Goal: Task Accomplishment & Management: Manage account settings

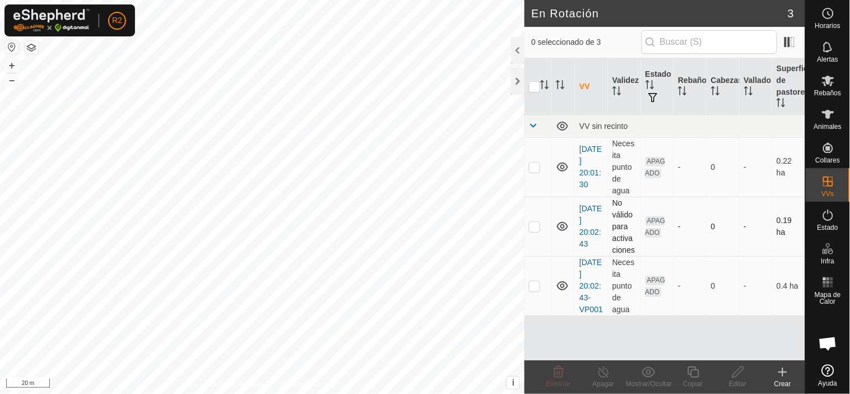
click at [535, 228] on p-checkbox at bounding box center [534, 226] width 11 height 9
click at [557, 373] on icon at bounding box center [558, 371] width 13 height 13
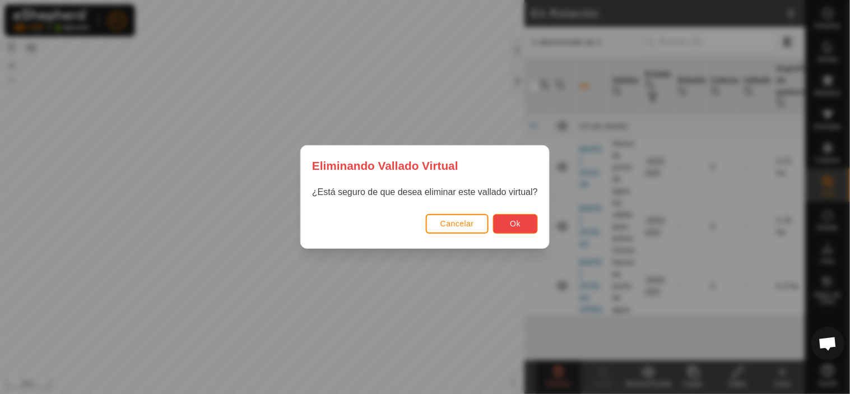
click at [523, 219] on button "Ok" at bounding box center [515, 224] width 45 height 20
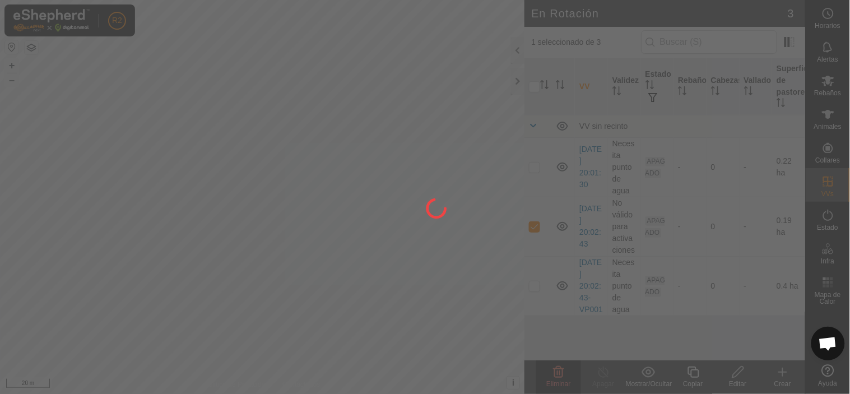
checkbox input "false"
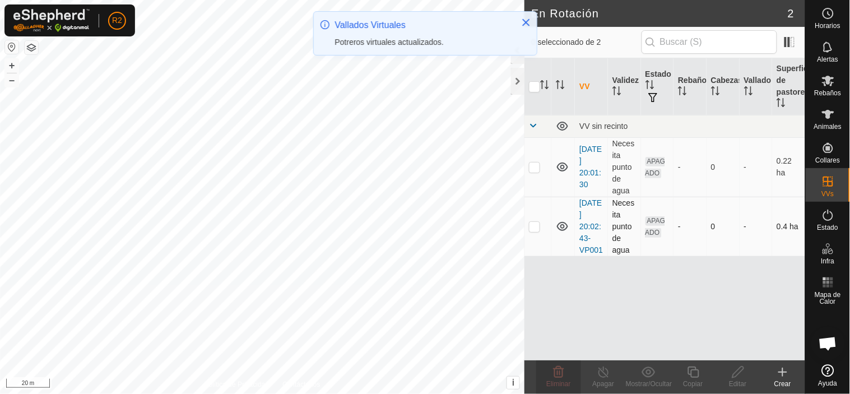
click at [535, 228] on p-checkbox at bounding box center [534, 226] width 11 height 9
checkbox input "true"
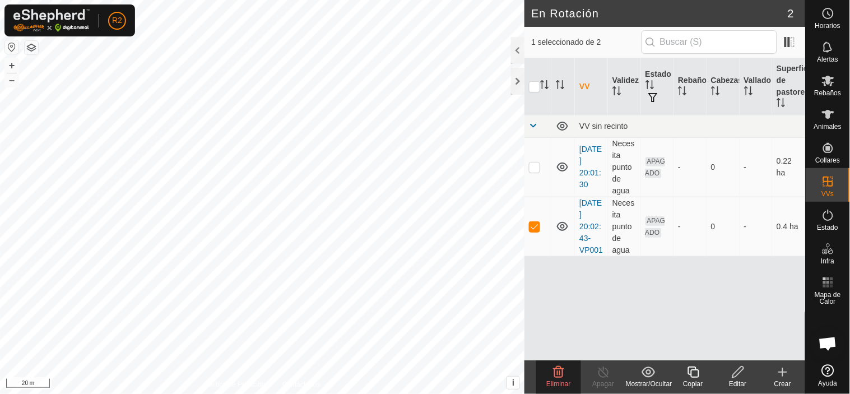
click at [732, 368] on icon at bounding box center [739, 371] width 14 height 13
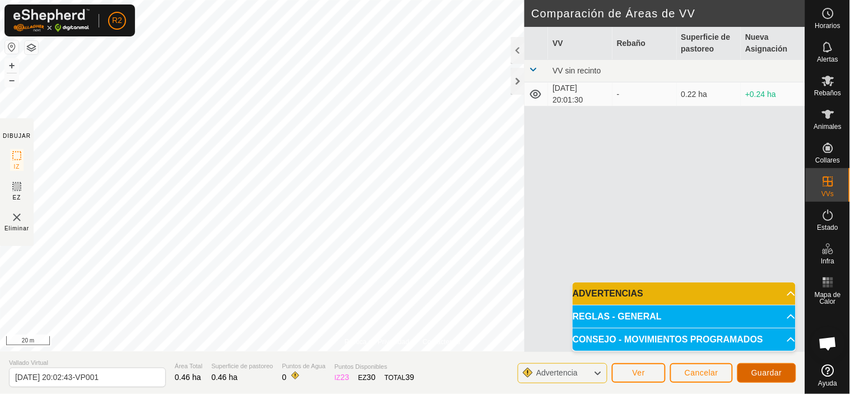
click at [761, 374] on span "Guardar" at bounding box center [767, 372] width 31 height 9
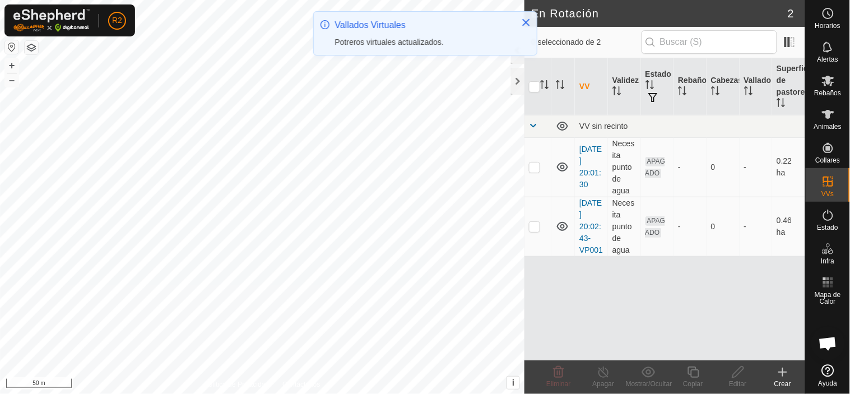
click at [783, 374] on icon at bounding box center [783, 372] width 0 height 8
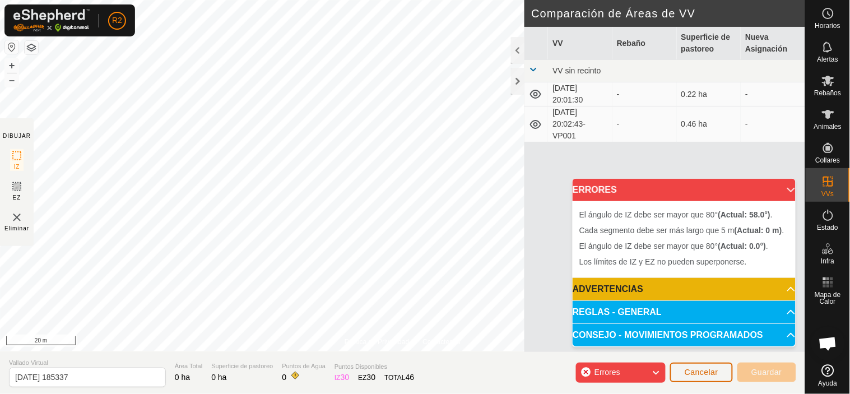
click at [701, 372] on span "Cancelar" at bounding box center [702, 372] width 34 height 9
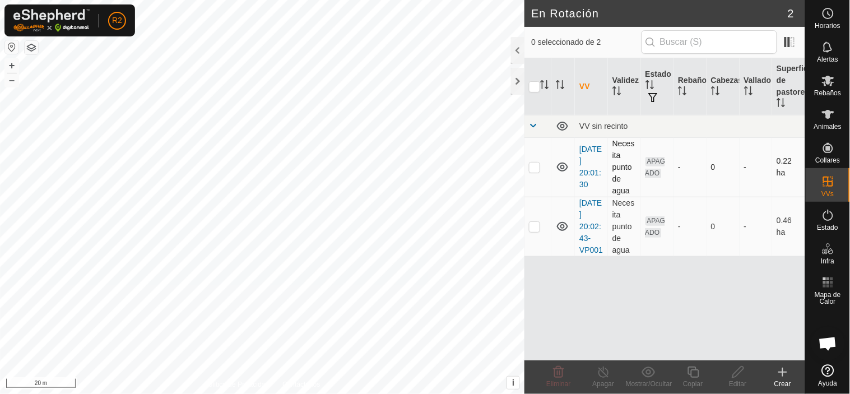
click at [536, 172] on td at bounding box center [538, 166] width 27 height 59
checkbox input "true"
click at [734, 370] on icon at bounding box center [739, 371] width 14 height 13
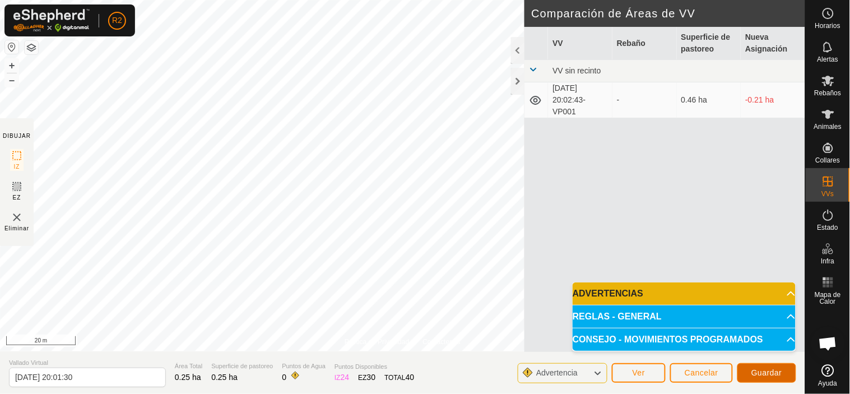
click at [769, 372] on span "Guardar" at bounding box center [767, 372] width 31 height 9
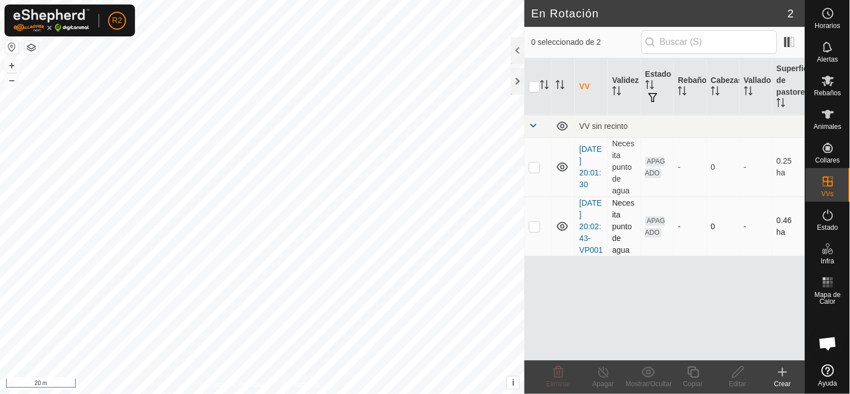
click at [534, 228] on p-checkbox at bounding box center [534, 226] width 11 height 9
checkbox input "true"
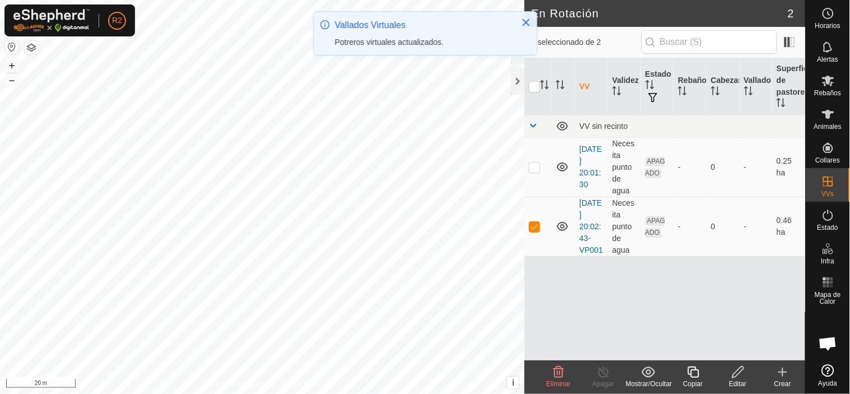
click at [738, 374] on icon at bounding box center [739, 371] width 14 height 13
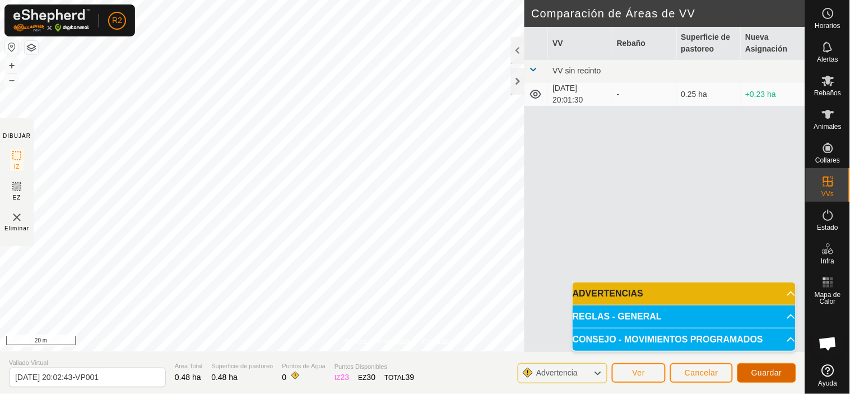
click at [765, 371] on span "Guardar" at bounding box center [767, 372] width 31 height 9
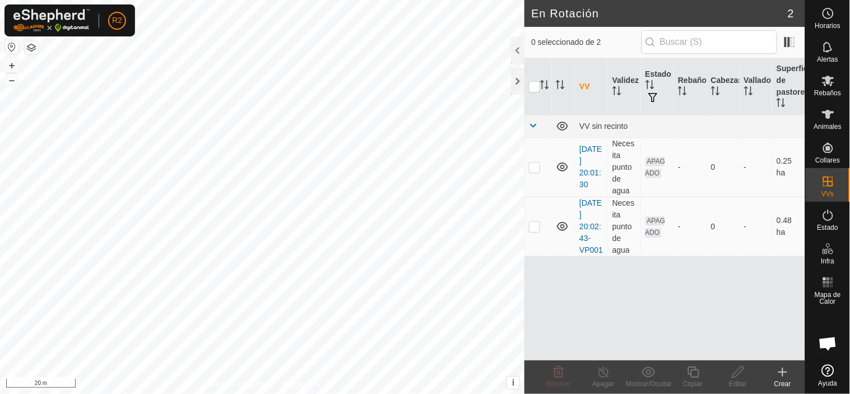
click at [781, 373] on icon at bounding box center [782, 371] width 13 height 13
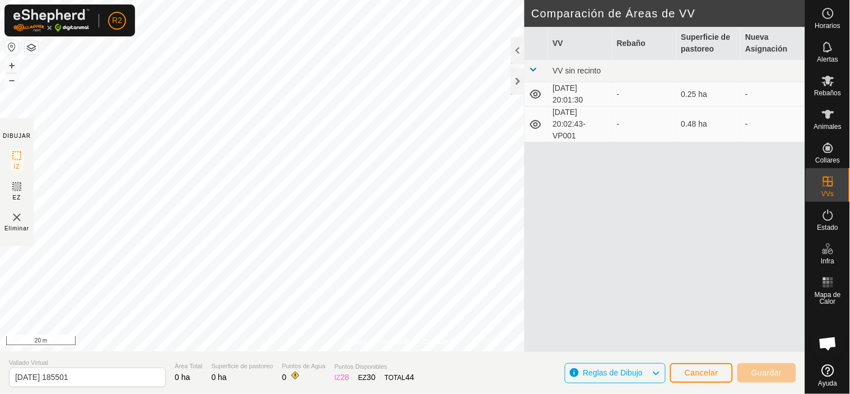
click at [419, 394] on html "R2 Horarios Alertas Rebaños Animales Collares VVs Estado Infra Mapa de Calor Ay…" at bounding box center [425, 197] width 850 height 394
click at [437, 394] on html "R2 Horarios Alertas Rebaños Animales Collares VVs Estado Infra Mapa de Calor Ay…" at bounding box center [425, 197] width 850 height 394
click at [270, 394] on html "R2 Horarios Alertas Rebaños Animales Collares VVs Estado Infra Mapa de Calor Ay…" at bounding box center [425, 197] width 850 height 394
click at [315, 373] on div "Política de Privacidad Contáctenos [DATE] 20:02:43-VP001 Estado: APAGADO Tipo: …" at bounding box center [403, 197] width 806 height 394
click at [312, 394] on html "R2 Horarios Alertas Rebaños Animales Collares VVs Estado Infra Mapa de Calor Ay…" at bounding box center [425, 197] width 850 height 394
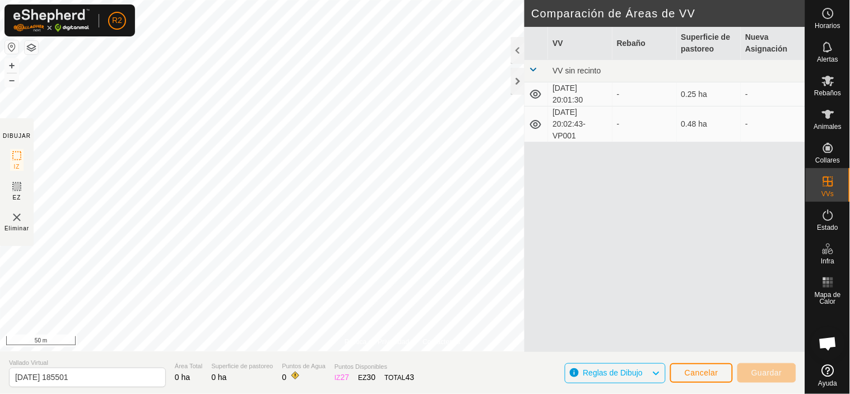
click at [343, 394] on html "R2 Horarios Alertas Rebaños Animales Collares VVs Estado Infra Mapa de Calor Ay…" at bounding box center [425, 197] width 850 height 394
click at [318, 0] on html "R2 Horarios Alertas Rebaños Animales Collares VVs Estado Infra Mapa de Calor Ay…" at bounding box center [425, 197] width 850 height 394
click at [232, 0] on html "R2 Horarios Alertas Rebaños Animales Collares VVs Estado Infra Mapa de Calor Ay…" at bounding box center [425, 197] width 850 height 394
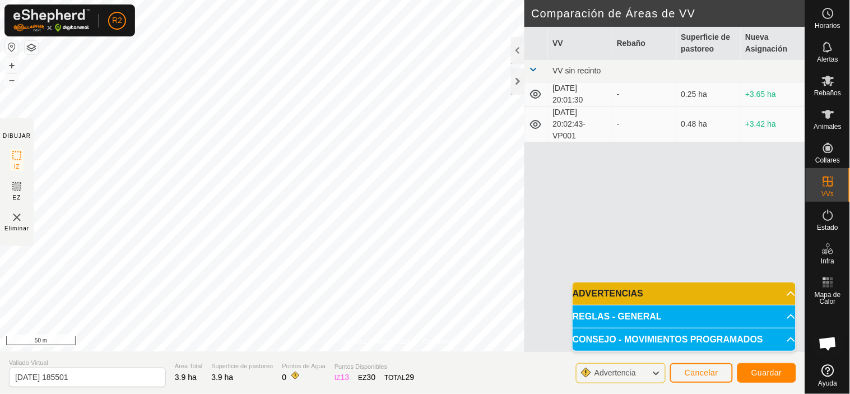
click at [410, 345] on div "Política de Privacidad Contáctenos + – ⇧ i This application includes HERE Maps.…" at bounding box center [403, 175] width 806 height 351
click at [379, 394] on html "R2 Horarios Alertas Rebaños Animales Collares VVs Estado Infra Mapa de Calor Ay…" at bounding box center [425, 197] width 850 height 394
click at [771, 373] on span "Guardar" at bounding box center [767, 372] width 31 height 9
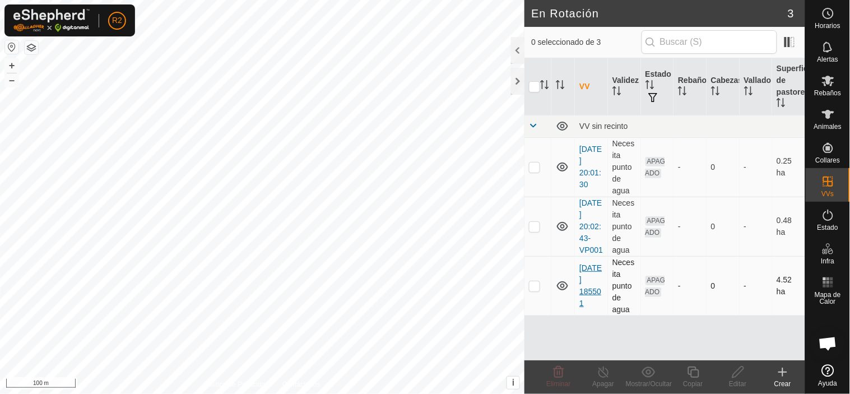
click at [595, 282] on link "[DATE] 185501" at bounding box center [591, 285] width 22 height 44
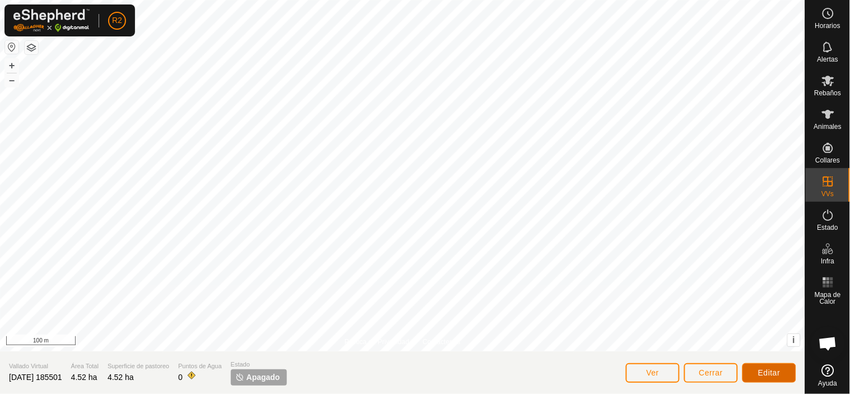
click at [772, 368] on span "Editar" at bounding box center [769, 372] width 22 height 9
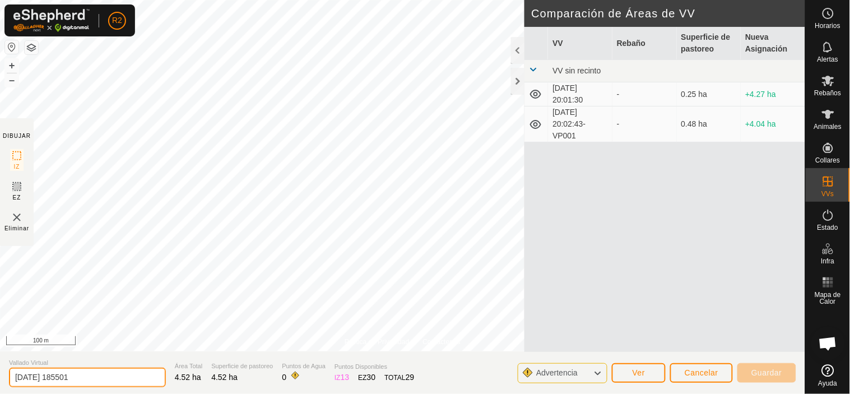
click at [85, 378] on input "[DATE] 185501" at bounding box center [87, 378] width 157 height 20
type input "Camino de frutales"
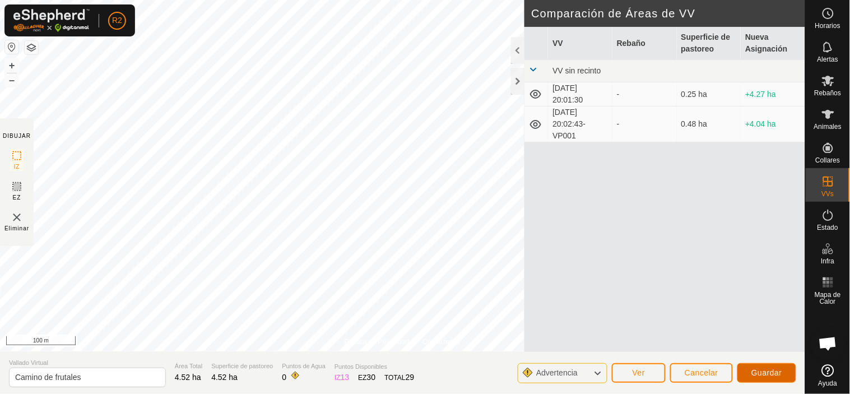
click at [757, 369] on span "Guardar" at bounding box center [767, 372] width 31 height 9
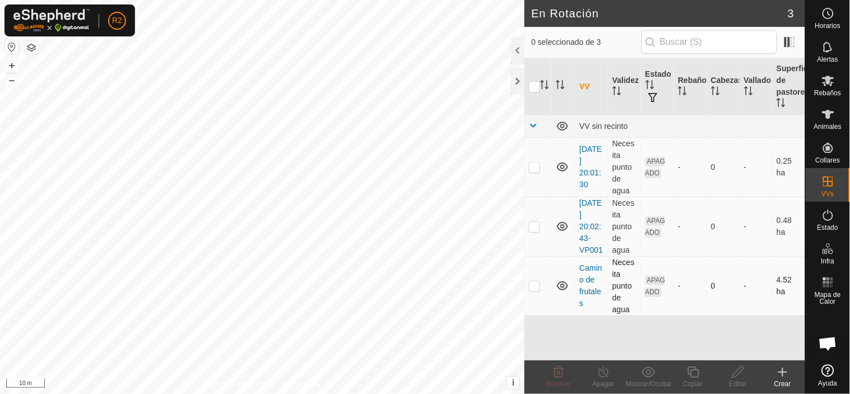
click at [536, 288] on p-checkbox at bounding box center [534, 285] width 11 height 9
checkbox input "true"
click at [737, 374] on icon at bounding box center [739, 371] width 14 height 13
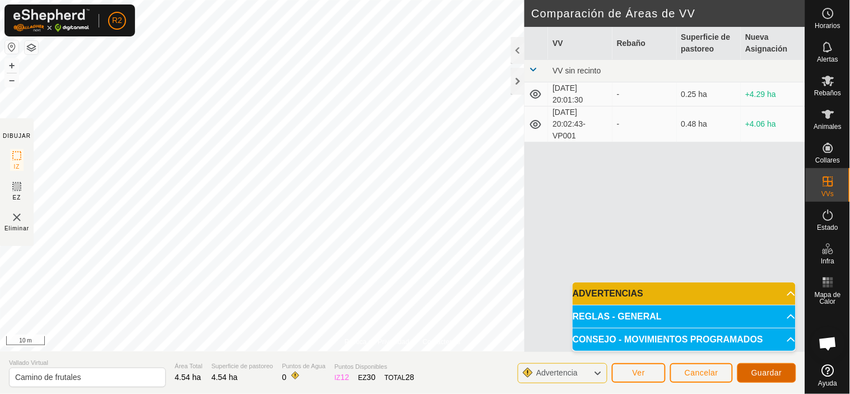
click at [772, 377] on span "Guardar" at bounding box center [767, 372] width 31 height 9
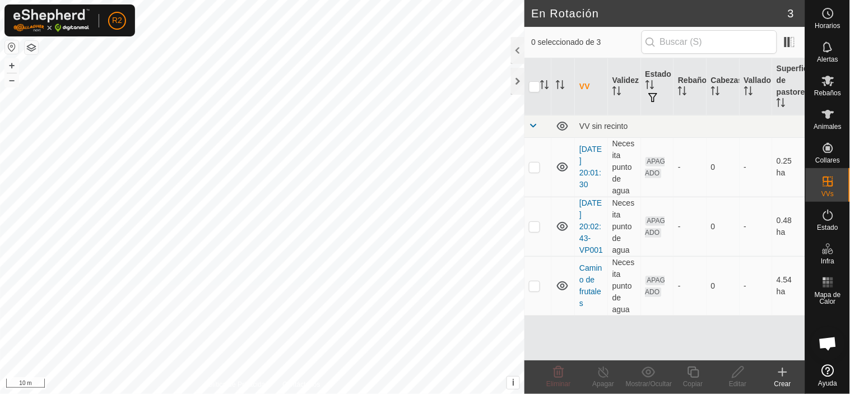
click at [413, 394] on html "R2 Horarios Alertas Rebaños Animales Collares VVs Estado Infra Mapa de Calor Ay…" at bounding box center [425, 197] width 850 height 394
click at [433, 394] on html "R2 Horarios Alertas Rebaños Animales Collares VVs Estado Infra Mapa de Calor Ay…" at bounding box center [425, 197] width 850 height 394
click at [498, 394] on html "R2 Horarios Alertas Rebaños Animales Collares VVs Estado Infra Mapa de Calor Ay…" at bounding box center [425, 197] width 850 height 394
click at [471, 394] on html "R2 Horarios Alertas Rebaños Animales Collares VVs Estado Infra Mapa de Calor Ay…" at bounding box center [425, 197] width 850 height 394
click at [421, 394] on html "R2 Horarios Alertas Rebaños Animales Collares VVs Estado Infra Mapa de Calor Ay…" at bounding box center [425, 197] width 850 height 394
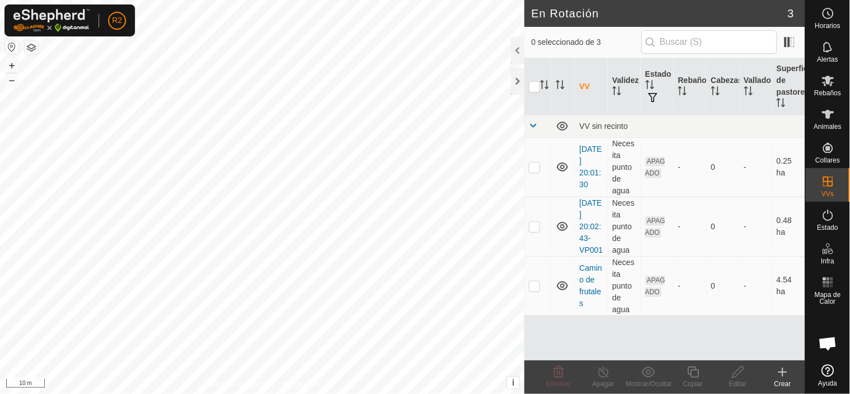
click at [342, 394] on html "R2 Horarios Alertas Rebaños Animales Collares VVs Estado Infra Mapa de Calor Ay…" at bounding box center [425, 197] width 850 height 394
click at [306, 394] on html "R2 Horarios Alertas Rebaños Animales Collares VVs Estado Infra Mapa de Calor Ay…" at bounding box center [425, 197] width 850 height 394
click at [299, 394] on html "R2 Horarios Alertas Rebaños Animales Collares VVs Estado Infra Mapa de Calor Ay…" at bounding box center [425, 197] width 850 height 394
click at [537, 289] on p-checkbox at bounding box center [534, 285] width 11 height 9
checkbox input "true"
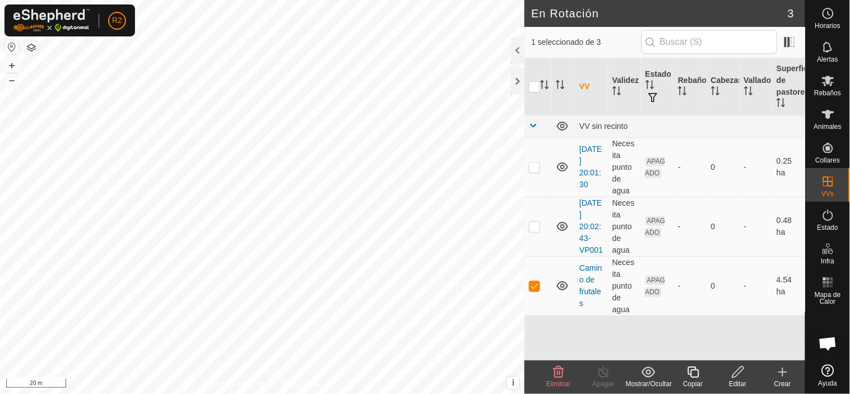
click at [742, 374] on icon at bounding box center [739, 371] width 14 height 13
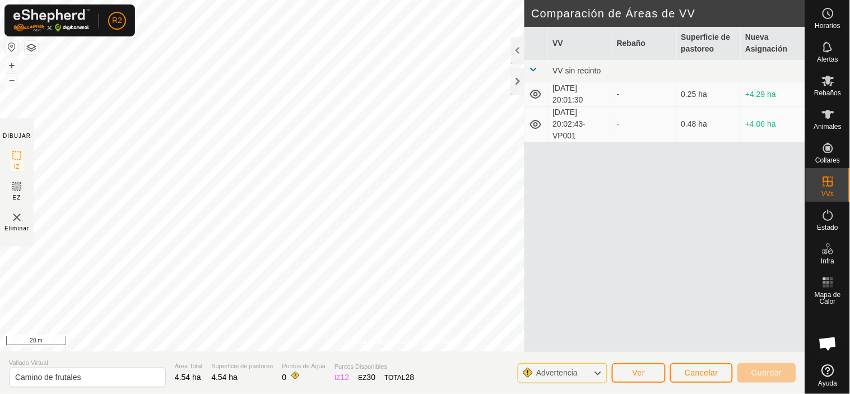
click at [304, 0] on html "R2 Horarios Alertas Rebaños Animales Collares VVs Estado Infra Mapa de Calor Ay…" at bounding box center [425, 197] width 850 height 394
click at [373, 0] on html "R2 Horarios Alertas Rebaños Animales Collares VVs Estado Infra Mapa de Calor Ay…" at bounding box center [425, 197] width 850 height 394
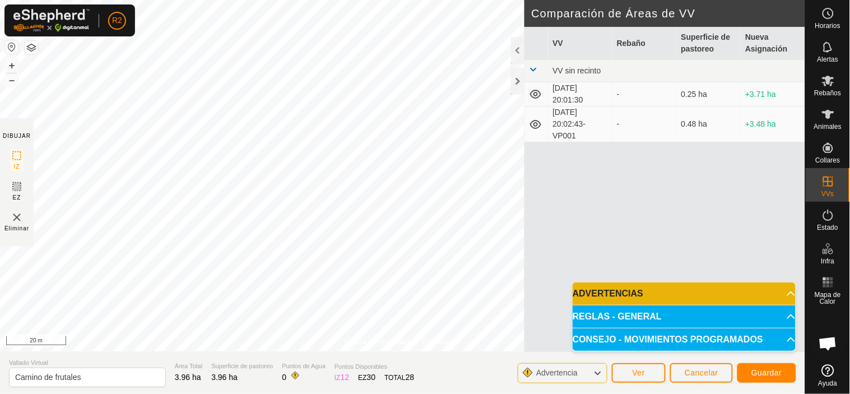
click at [265, 394] on html "R2 Horarios Alertas Rebaños Animales Collares VVs Estado Infra Mapa de Calor Ay…" at bounding box center [425, 197] width 850 height 394
click at [297, 351] on div "Política de Privacidad Contáctenos Estado: APAGADO Tipo: Zona de Inclusión + – …" at bounding box center [403, 197] width 806 height 394
click at [293, 394] on html "R2 Horarios Alertas Rebaños Animales Collares VVs Estado Infra Mapa de Calor Ay…" at bounding box center [425, 197] width 850 height 394
click at [295, 357] on div "Política de Privacidad Contáctenos Estado: APAGADO Tipo: Zona de Inclusión + – …" at bounding box center [403, 197] width 806 height 394
click at [255, 394] on html "R2 Horarios Alertas Rebaños Animales Collares VVs Estado Infra Mapa de Calor Ay…" at bounding box center [425, 197] width 850 height 394
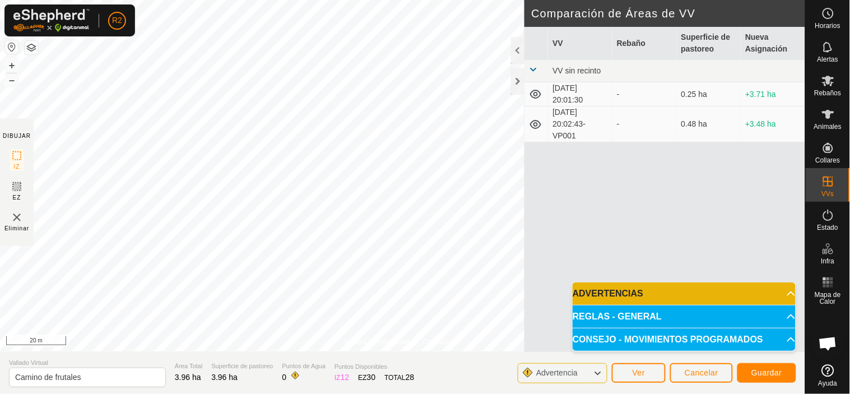
click at [209, 394] on html "R2 Horarios Alertas Rebaños Animales Collares VVs Estado Infra Mapa de Calor Ay…" at bounding box center [425, 197] width 850 height 394
click at [221, 394] on html "R2 Horarios Alertas Rebaños Animales Collares VVs Estado Infra Mapa de Calor Ay…" at bounding box center [425, 197] width 850 height 394
click at [194, 394] on html "R2 Horarios Alertas Rebaños Animales Collares VVs Estado Infra Mapa de Calor Ay…" at bounding box center [425, 197] width 850 height 394
click at [141, 394] on html "R2 Horarios Alertas Rebaños Animales Collares VVs Estado Infra Mapa de Calor Ay…" at bounding box center [425, 197] width 850 height 394
click at [144, 385] on div "Política de Privacidad Contáctenos Estado: APAGADO Tipo: Zona de Inclusión + – …" at bounding box center [403, 197] width 806 height 394
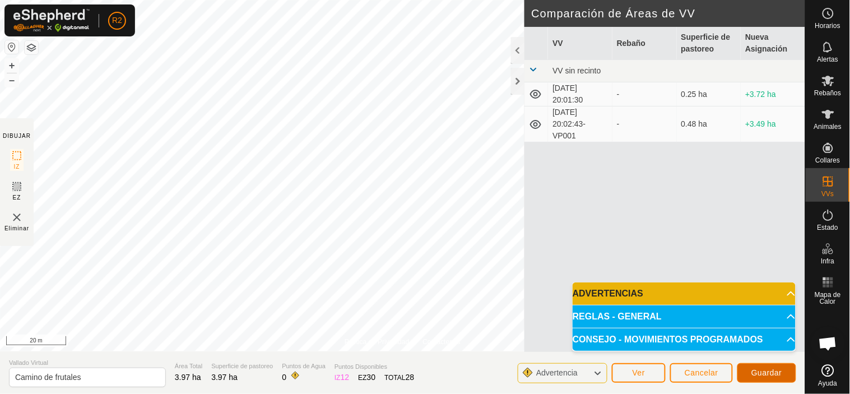
click at [768, 371] on span "Guardar" at bounding box center [767, 372] width 31 height 9
